Goal: Task Accomplishment & Management: Use online tool/utility

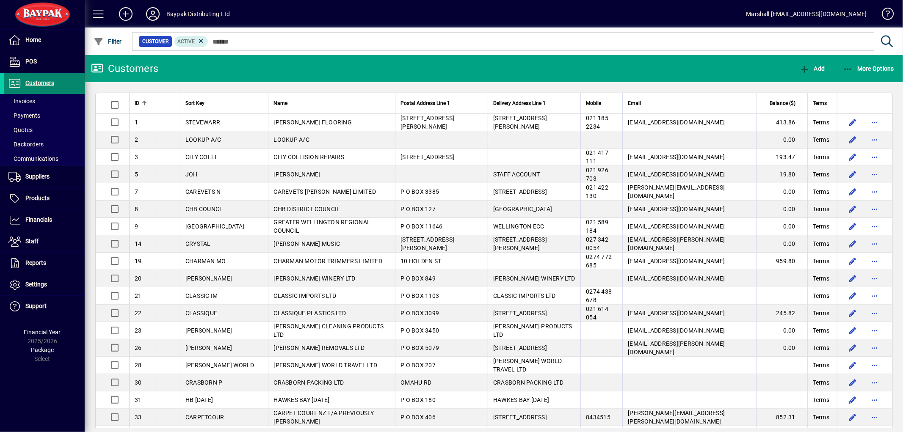
click at [33, 84] on span "Customers" at bounding box center [39, 83] width 29 height 7
click at [850, 68] on icon "button" at bounding box center [848, 69] width 11 height 8
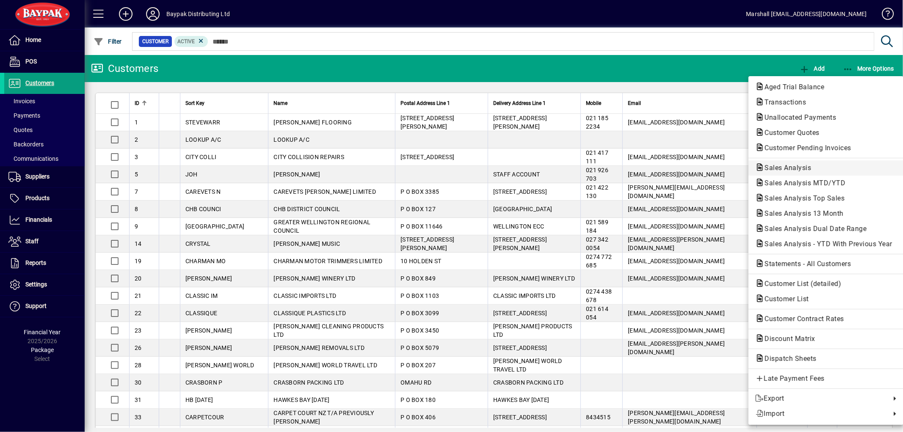
click at [774, 168] on span "Sales Analysis" at bounding box center [786, 168] width 60 height 8
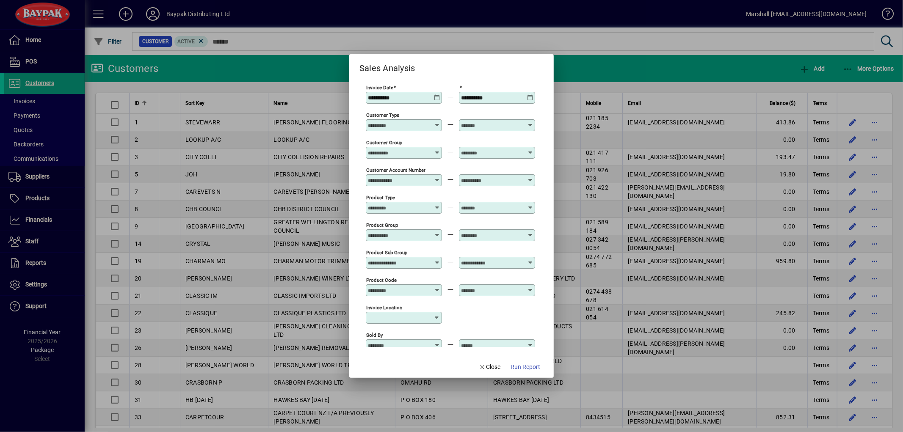
type input "**********"
click at [438, 94] on icon at bounding box center [437, 94] width 6 height 0
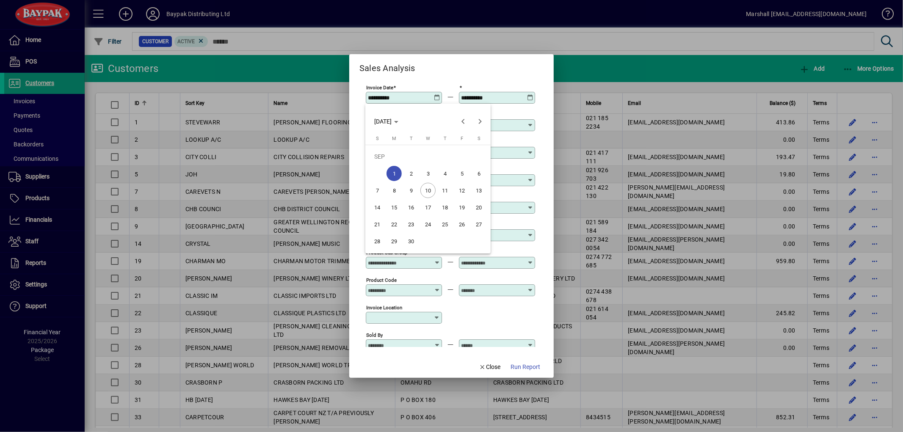
click at [427, 187] on span "10" at bounding box center [428, 190] width 15 height 15
type input "**********"
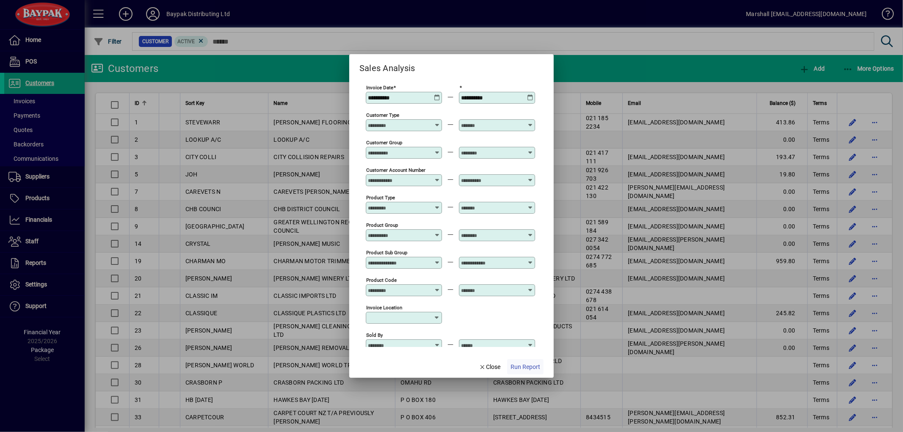
click at [534, 367] on span "Run Report" at bounding box center [526, 367] width 30 height 9
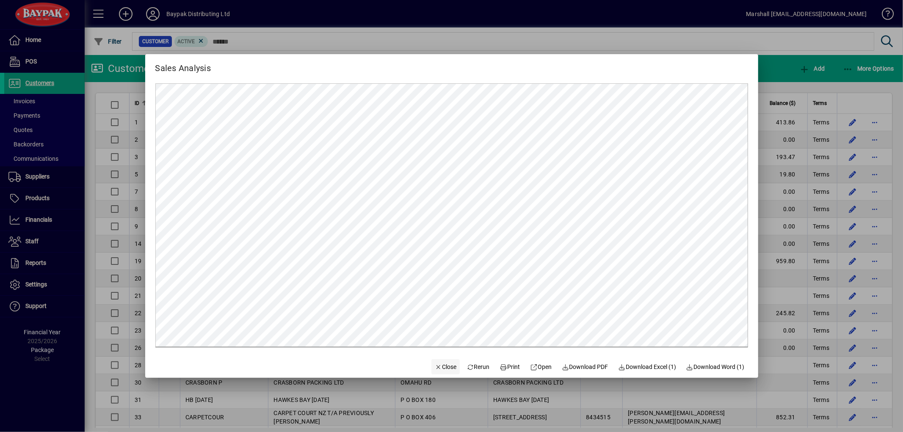
click at [441, 370] on span "Close" at bounding box center [446, 367] width 22 height 9
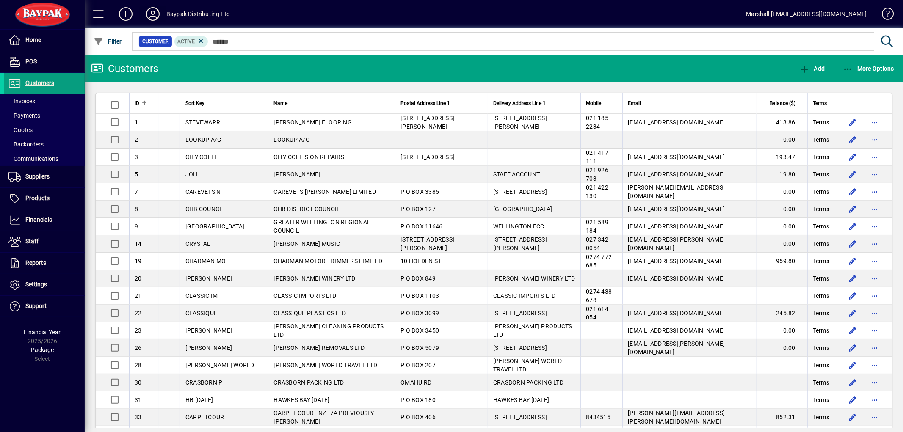
click at [151, 12] on icon at bounding box center [152, 14] width 17 height 14
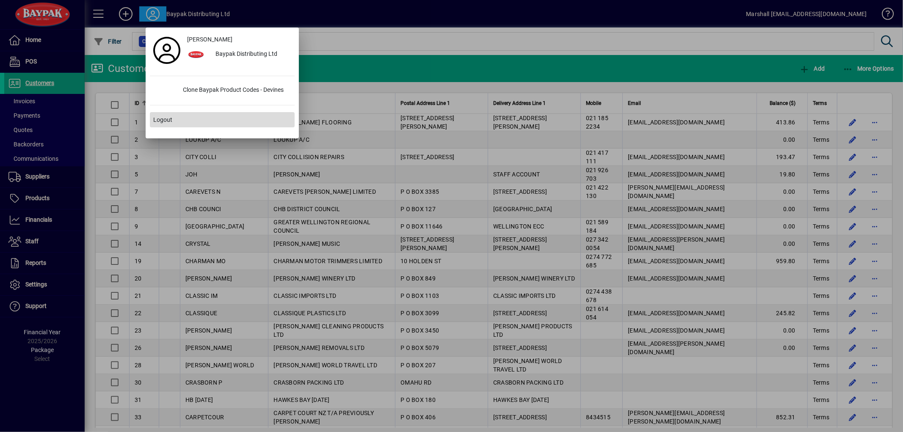
click at [159, 120] on span "Logout" at bounding box center [162, 120] width 19 height 9
